Goal: Task Accomplishment & Management: Use online tool/utility

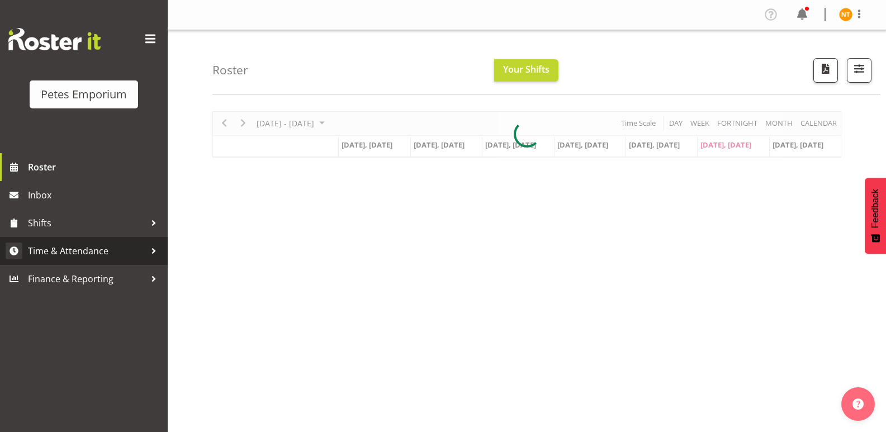
click at [57, 245] on span "Time & Attendance" at bounding box center [86, 251] width 117 height 17
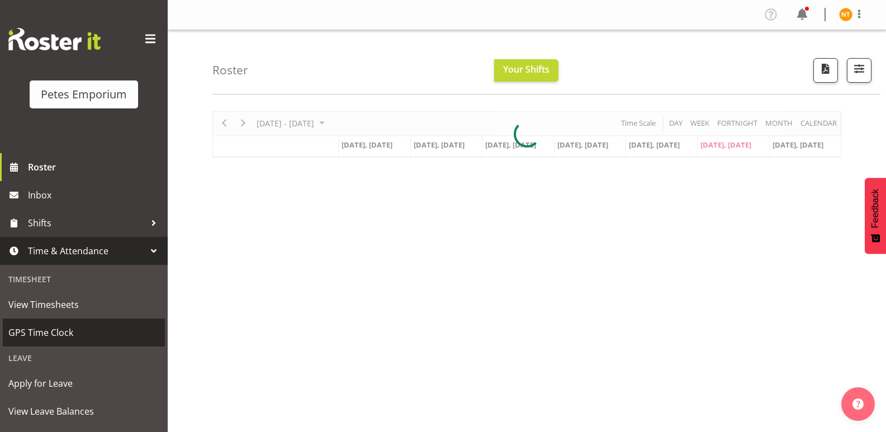
click at [41, 328] on span "GPS Time Clock" at bounding box center [83, 332] width 151 height 17
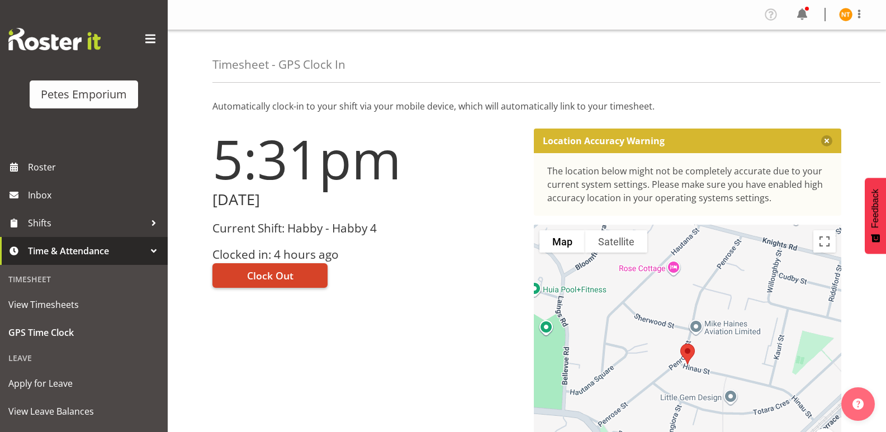
click at [262, 274] on span "Clock Out" at bounding box center [270, 275] width 46 height 15
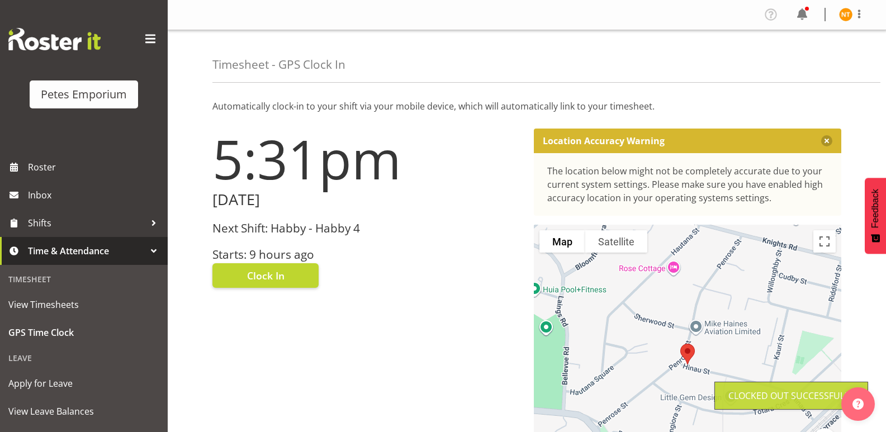
click at [842, 13] on img at bounding box center [845, 14] width 13 height 13
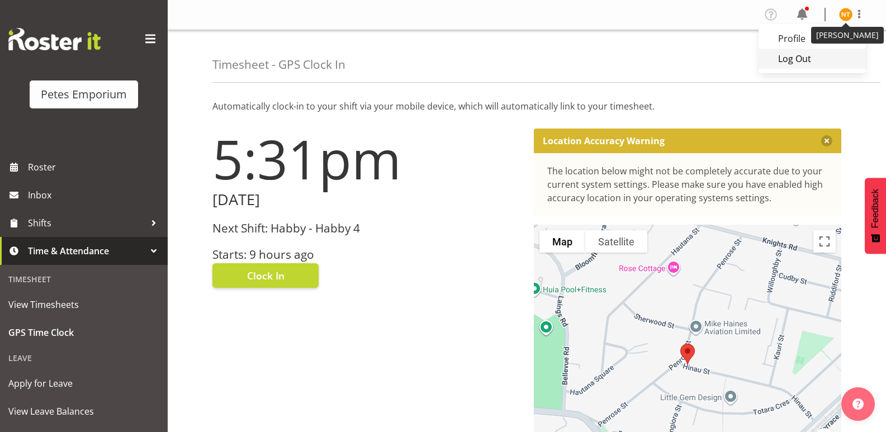
click at [794, 60] on link "Log Out" at bounding box center [812, 59] width 107 height 20
